Goal: Find specific page/section: Find specific page/section

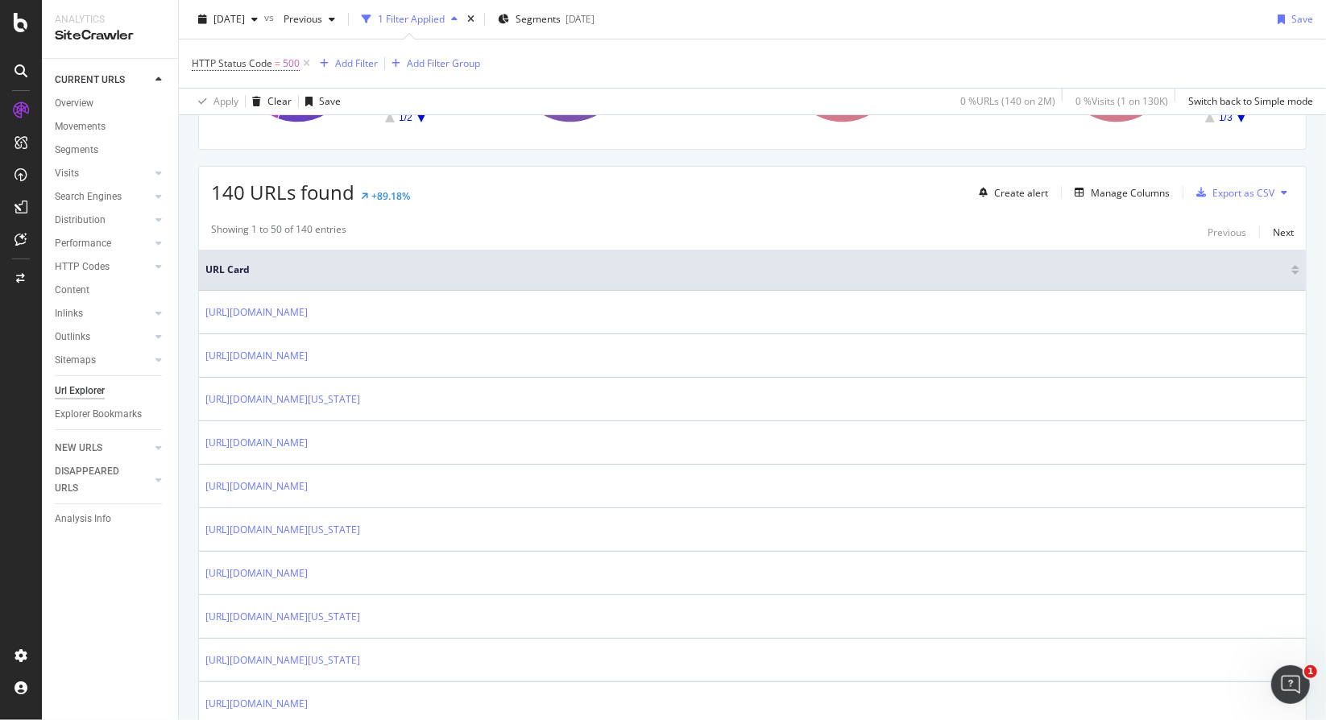
scroll to position [201, 0]
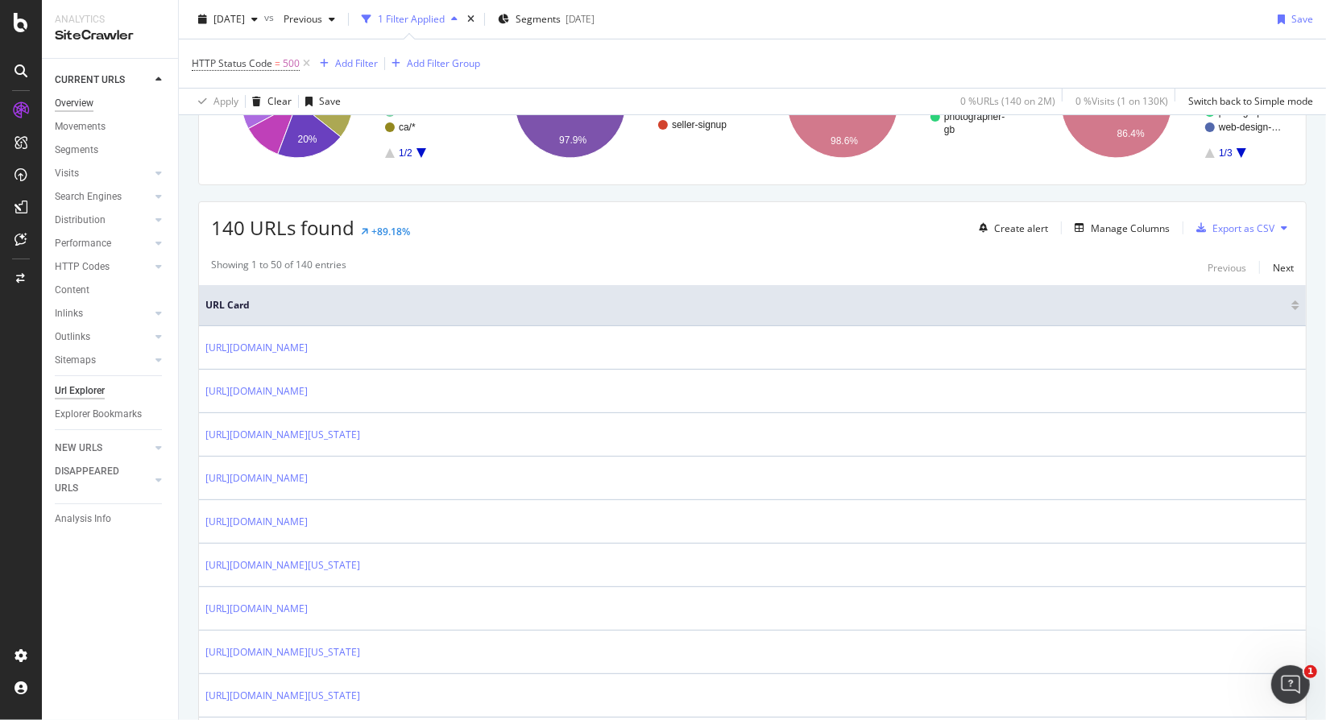
click at [77, 104] on div "Overview" at bounding box center [74, 103] width 39 height 17
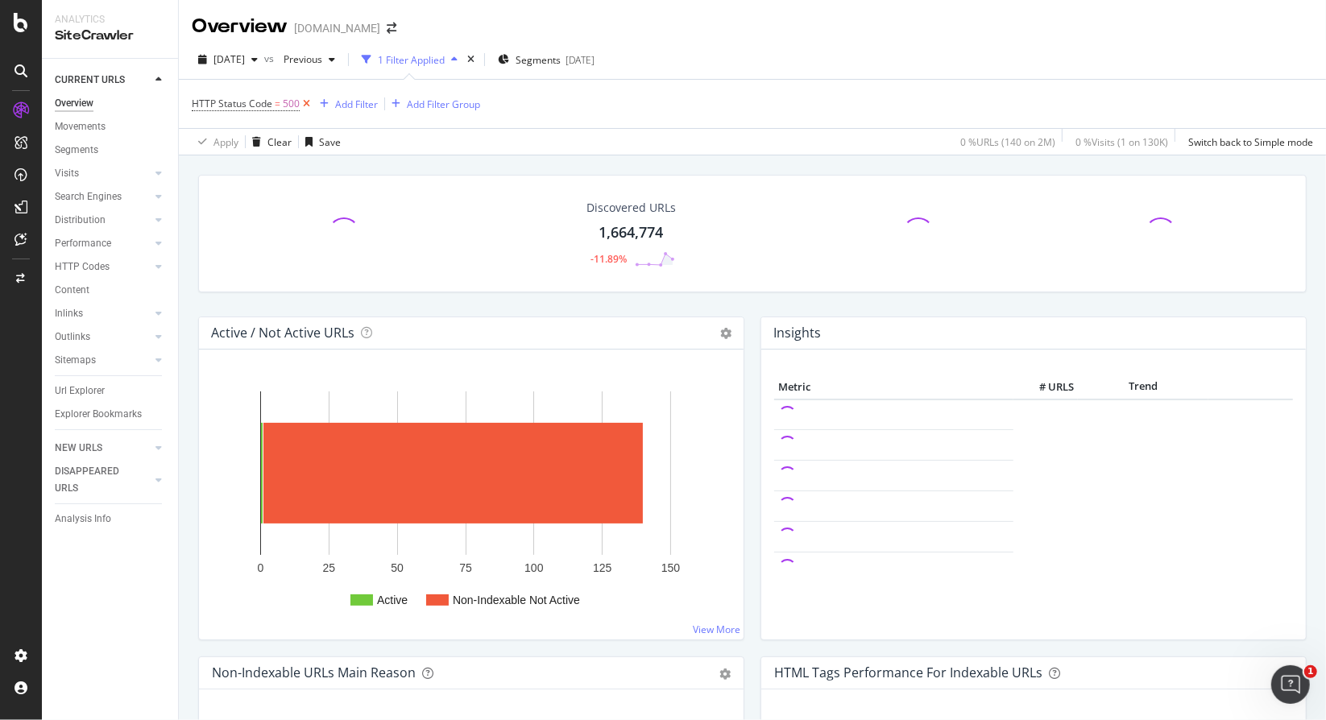
click at [304, 104] on icon at bounding box center [307, 104] width 14 height 16
